Goal: Transaction & Acquisition: Book appointment/travel/reservation

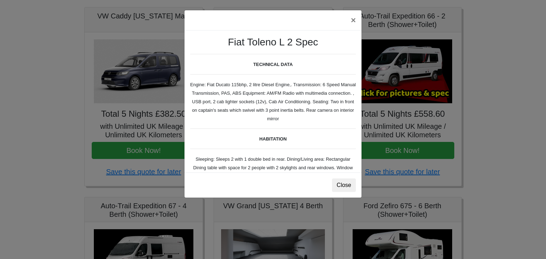
scroll to position [159, 0]
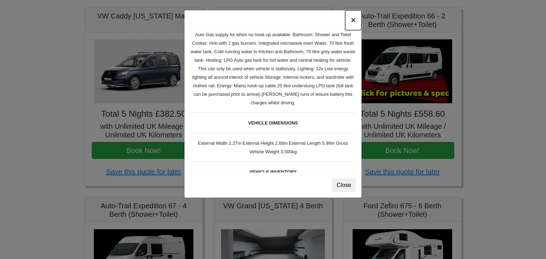
click at [351, 24] on button "×" at bounding box center [353, 20] width 16 height 20
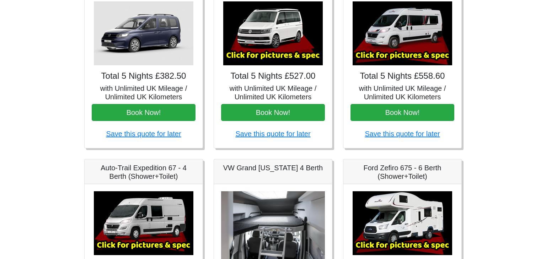
scroll to position [149, 0]
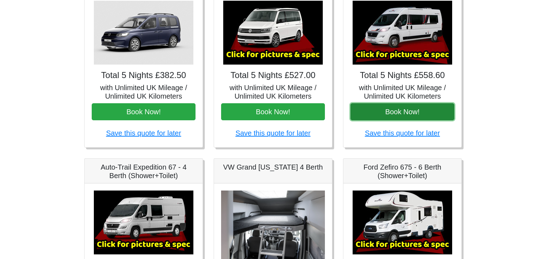
click at [406, 106] on button "Book Now!" at bounding box center [403, 111] width 104 height 17
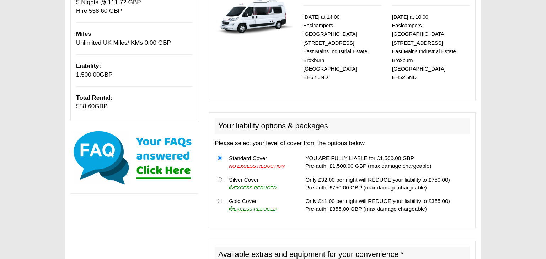
scroll to position [126, 0]
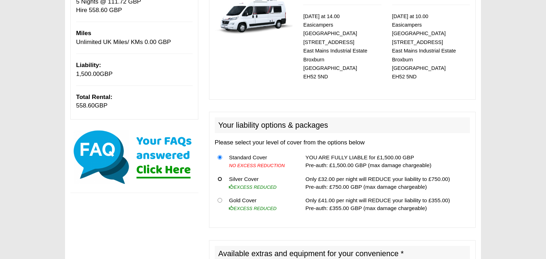
click at [220, 177] on input "radio" at bounding box center [220, 179] width 5 height 5
radio input "true"
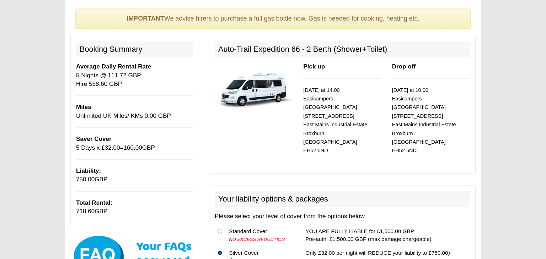
scroll to position [51, 0]
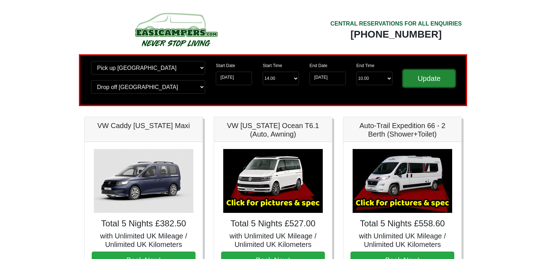
click at [420, 78] on input "Update" at bounding box center [429, 78] width 52 height 17
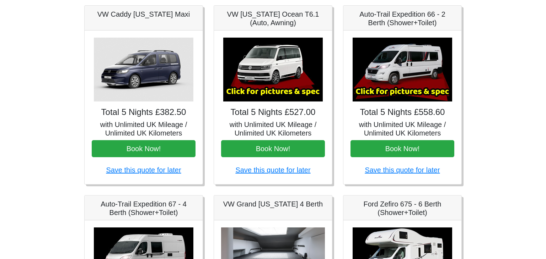
scroll to position [112, 0]
